Goal: Information Seeking & Learning: Stay updated

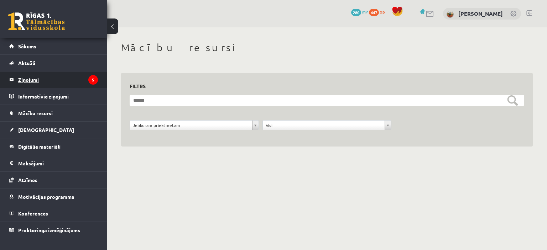
click at [40, 78] on legend "Ziņojumi 5" at bounding box center [58, 80] width 80 height 16
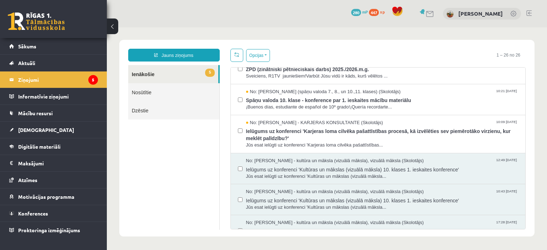
scroll to position [178, 0]
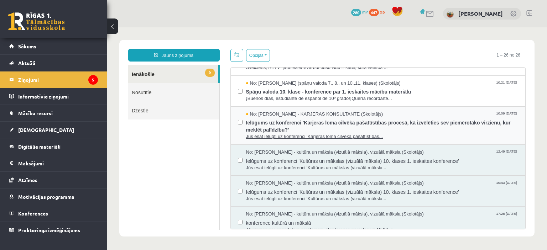
click at [287, 127] on span "Ielūgums uz konferenci 'Karjeras loma cilvēka pašattīstības procesā, kā izvēlēt…" at bounding box center [382, 125] width 272 height 16
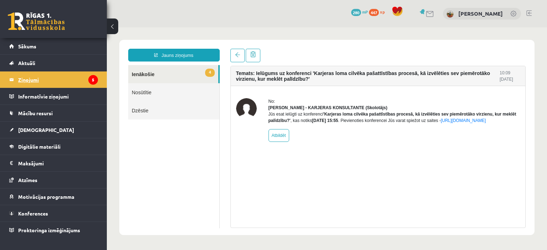
scroll to position [0, 0]
click at [70, 83] on legend "Ziņojumi 5" at bounding box center [58, 80] width 80 height 16
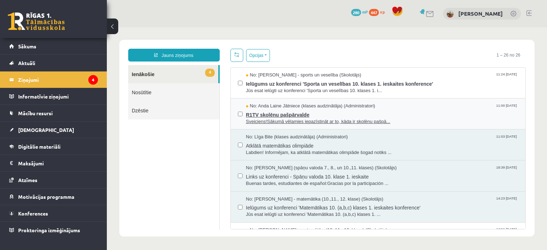
click at [263, 119] on span "Sveiciens!Sākumā vēlamies iepazīstināt ar to, kāda ir skolēnu pašpā..." at bounding box center [382, 122] width 272 height 7
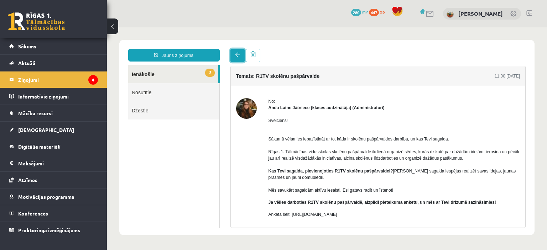
click at [235, 54] on span at bounding box center [237, 54] width 5 height 5
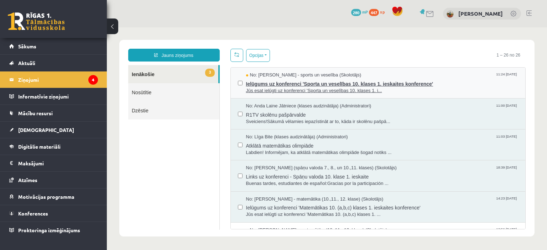
click at [272, 83] on span "Ielūgums uz konferenci 'Sporta un veselības 10. klases 1. ieskaites konference'" at bounding box center [382, 83] width 272 height 9
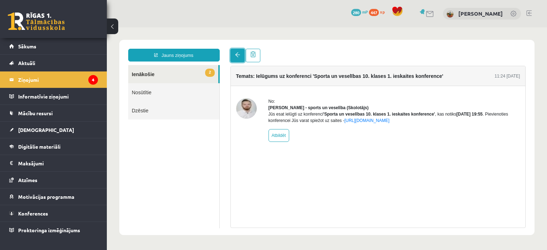
click at [232, 57] on link at bounding box center [237, 56] width 14 height 14
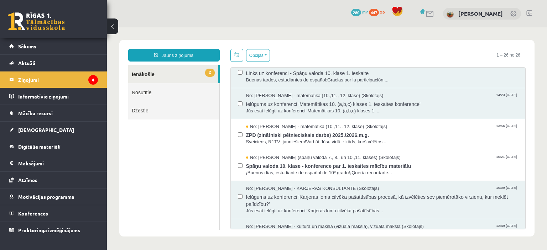
scroll to position [142, 0]
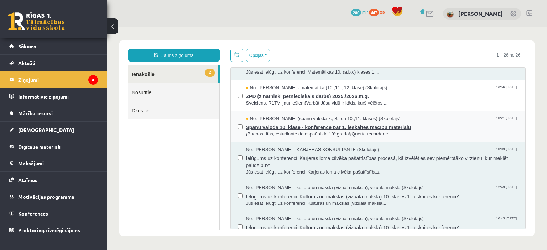
click at [295, 132] on span "¡Buenos días, estudiante de español de 10º grado!¡Quería recordarte..." at bounding box center [382, 134] width 272 height 7
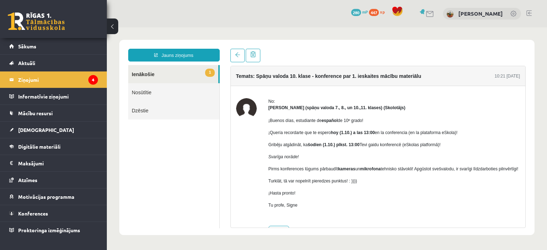
scroll to position [0, 0]
click at [233, 54] on link at bounding box center [237, 56] width 14 height 14
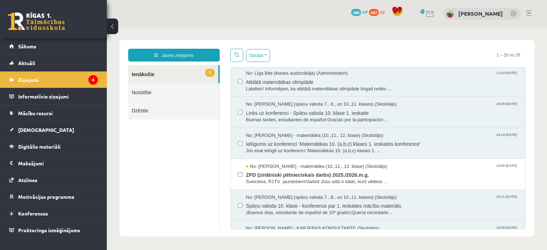
scroll to position [107, 0]
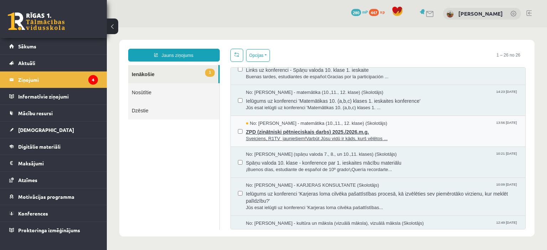
click at [293, 134] on span "ZPD (zinātniski pētnieciskais darbs) 2025./2026.m.g." at bounding box center [382, 131] width 272 height 9
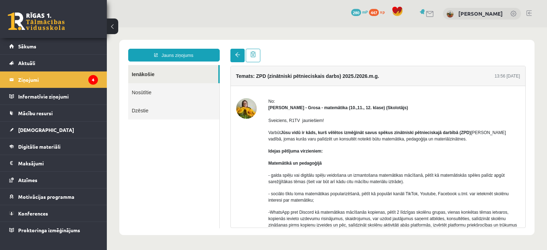
scroll to position [0, 0]
click at [237, 59] on link at bounding box center [237, 56] width 14 height 14
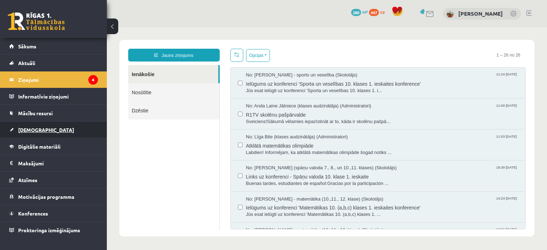
click at [26, 130] on span "[DEMOGRAPHIC_DATA]" at bounding box center [46, 130] width 56 height 6
